Goal: Task Accomplishment & Management: Manage account settings

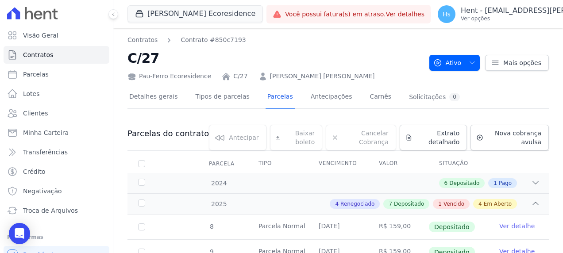
scroll to position [310, 0]
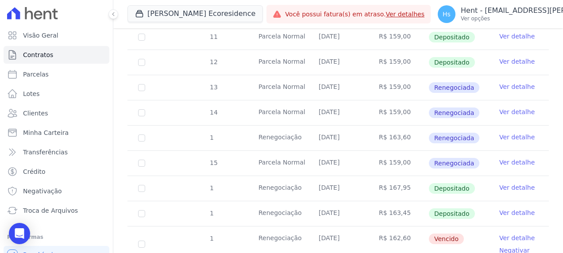
scroll to position [310, 0]
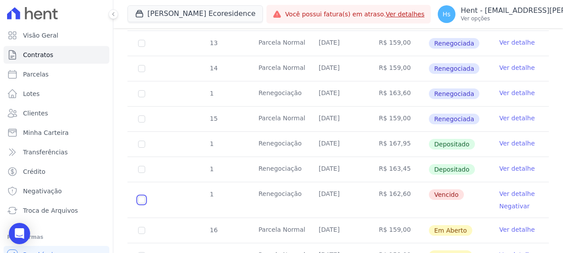
click at [141, 199] on input "checkbox" at bounding box center [141, 200] width 7 height 7
checkbox input "true"
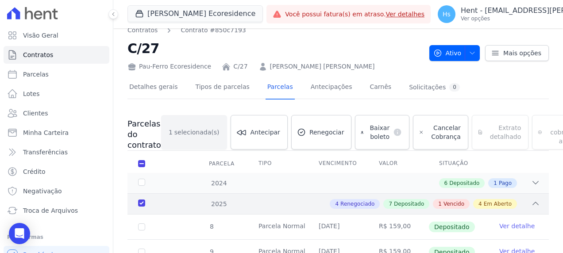
scroll to position [0, 0]
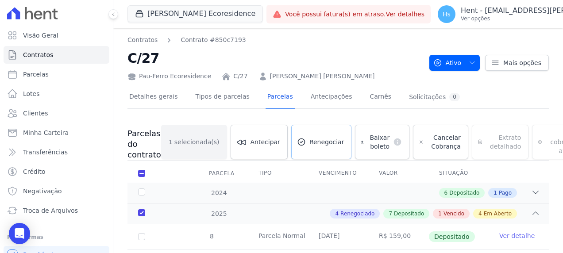
click at [309, 146] on span "Renegociar" at bounding box center [326, 142] width 35 height 9
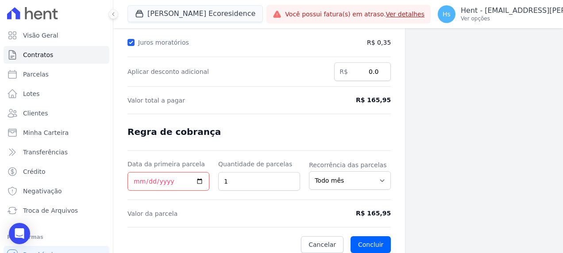
scroll to position [187, 0]
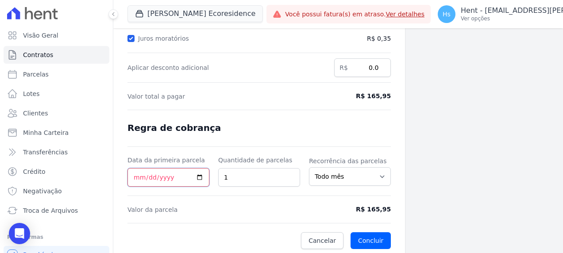
click at [198, 178] on input "Data da primeira parcela" at bounding box center [168, 177] width 82 height 19
type input "[DATE]"
click at [369, 235] on button "Concluir" at bounding box center [371, 240] width 40 height 17
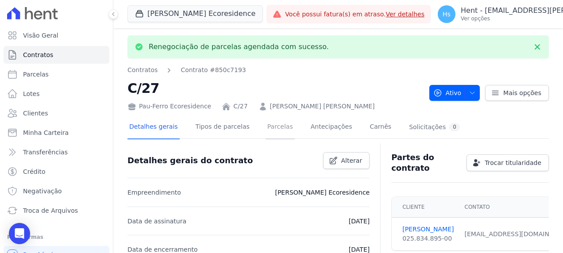
click at [269, 131] on link "Parcelas" at bounding box center [280, 127] width 29 height 23
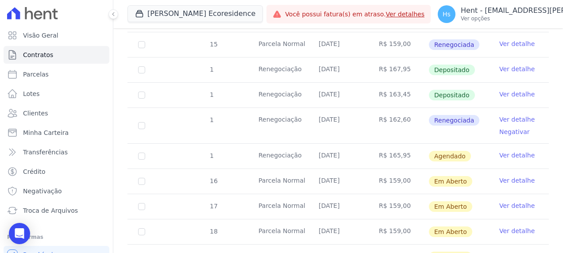
scroll to position [398, 0]
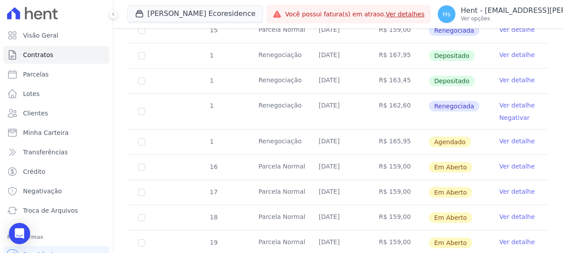
click at [499, 143] on link "Ver detalhe" at bounding box center [516, 141] width 35 height 9
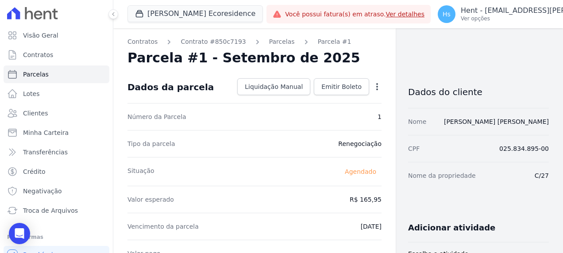
scroll to position [44, 0]
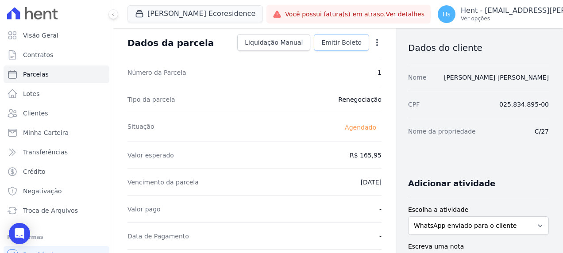
click at [341, 41] on span "Emitir Boleto" at bounding box center [341, 42] width 40 height 9
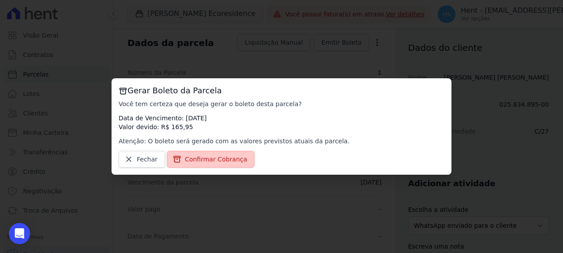
click at [204, 164] on span "Confirmar Cobrança" at bounding box center [216, 159] width 62 height 9
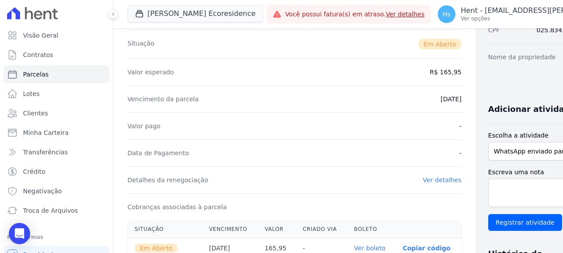
scroll to position [221, 0]
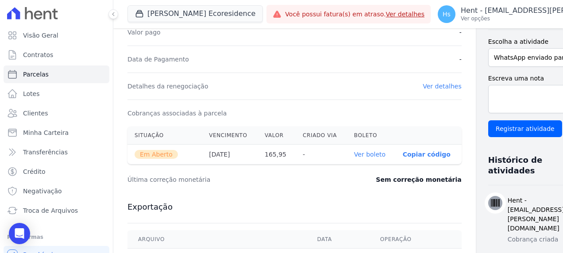
click at [355, 153] on link "Ver boleto" at bounding box center [369, 154] width 31 height 7
click at [495, 62] on select "WhatsApp enviado para o cliente Adicionar um comentário Ligação feita para o cl…" at bounding box center [537, 57] width 98 height 19
select select "charge"
click at [488, 48] on select "WhatsApp enviado para o cliente Adicionar um comentário Ligação feita para o cl…" at bounding box center [537, 57] width 98 height 19
click at [488, 93] on textarea "Escreva uma nota" at bounding box center [537, 99] width 98 height 28
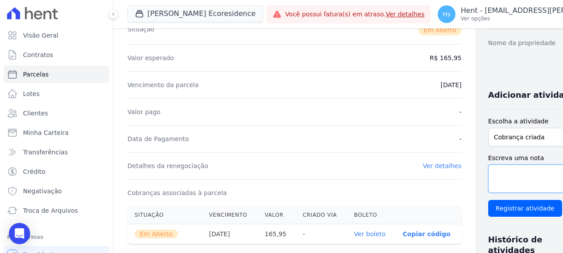
scroll to position [133, 0]
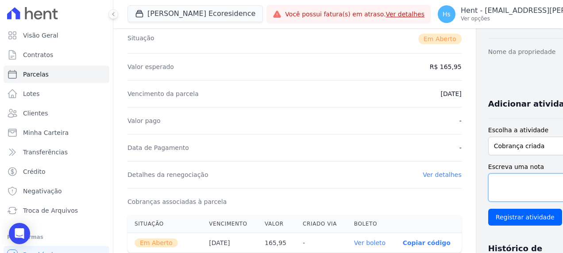
click at [488, 180] on textarea "Escreva uma nota" at bounding box center [537, 188] width 98 height 28
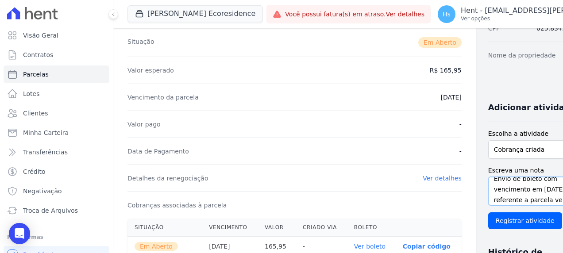
scroll to position [0, 0]
drag, startPoint x: 497, startPoint y: 197, endPoint x: 456, endPoint y: 171, distance: 48.4
click at [488, 171] on div "Escreva uma nota Envio de boleto com vencimento em 08/09/2025, referente a parc…" at bounding box center [537, 197] width 98 height 63
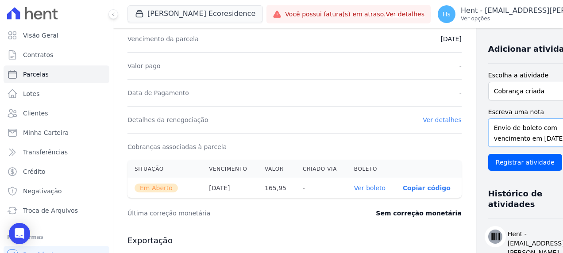
scroll to position [174, 0]
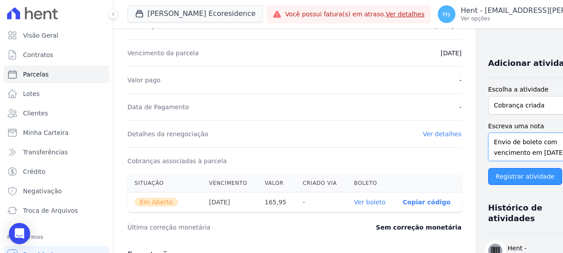
type textarea "Envio de boleto com vencimento em 08/09/2025, referente a parcela vencida em 20…"
click at [488, 178] on input "Registrar atividade" at bounding box center [525, 176] width 74 height 17
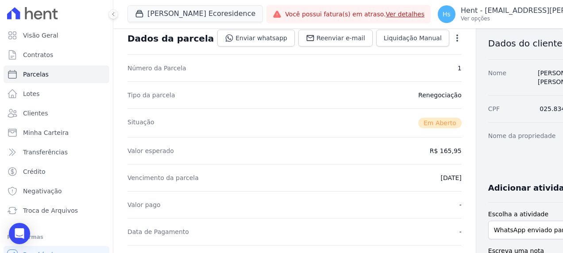
scroll to position [44, 0]
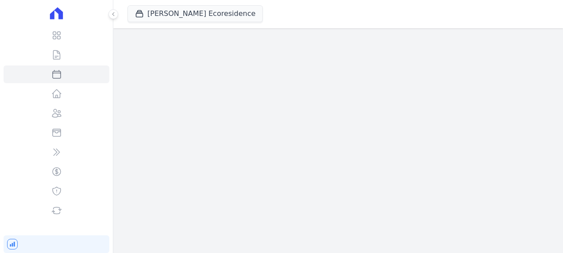
select select "charge"
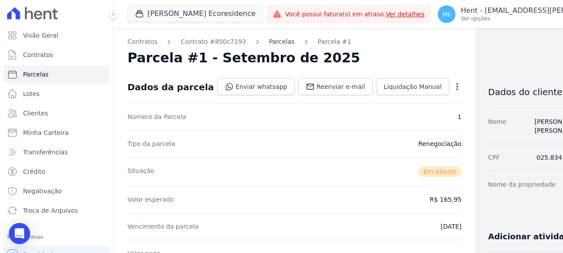
click at [271, 40] on link "Parcelas" at bounding box center [282, 41] width 26 height 9
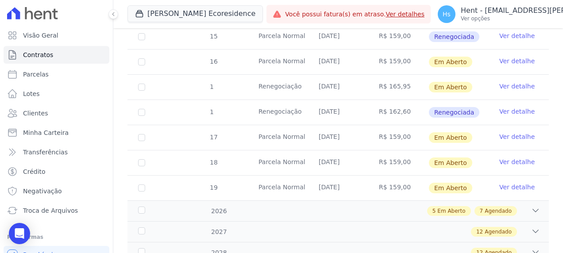
scroll to position [398, 0]
